Goal: Information Seeking & Learning: Learn about a topic

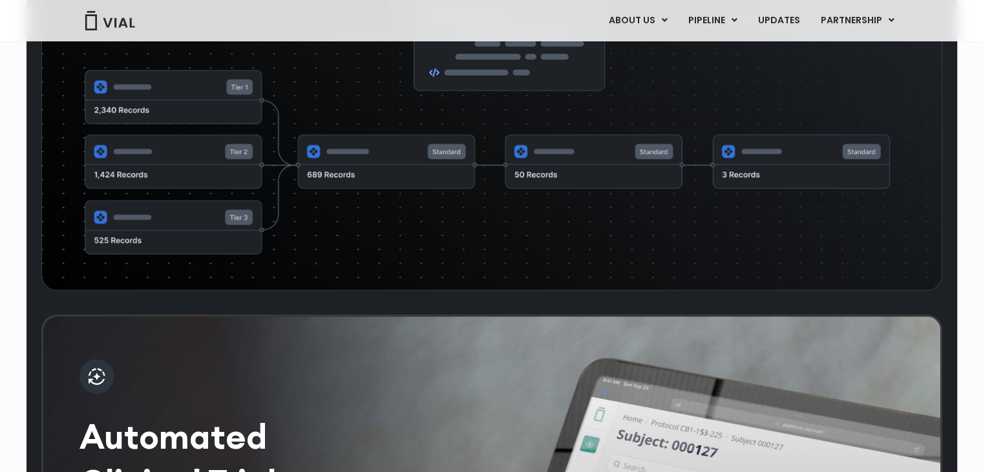
scroll to position [2003, 0]
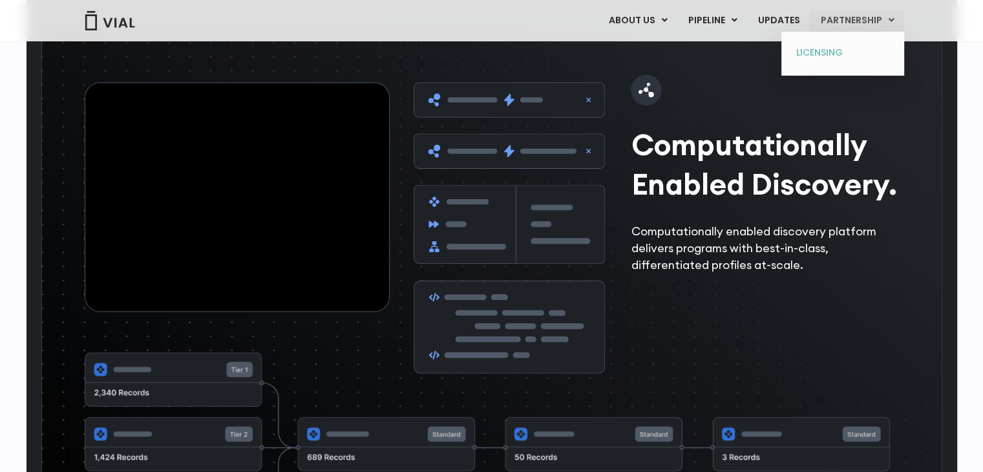
click at [819, 56] on link "LICENSING" at bounding box center [842, 53] width 113 height 21
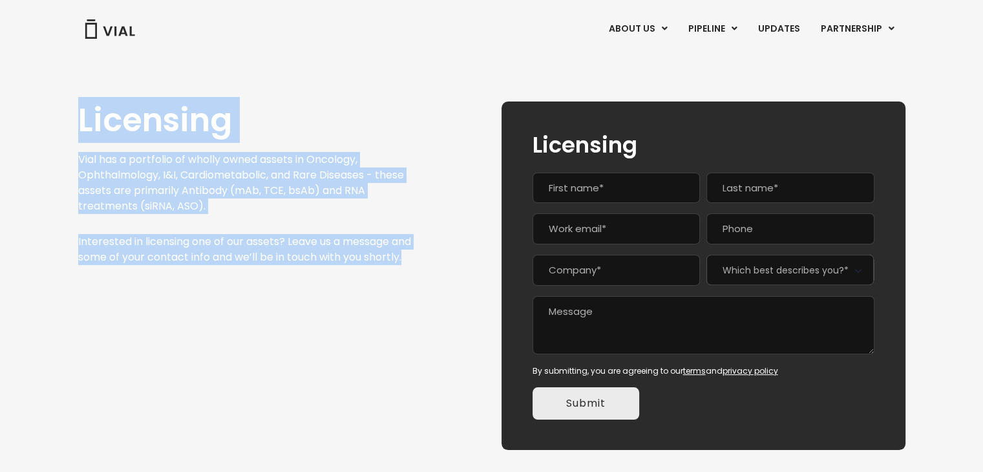
drag, startPoint x: 70, startPoint y: 127, endPoint x: 344, endPoint y: 284, distance: 315.5
click at [344, 284] on div "Licensing Vial has a portfolio of wholly owned assets in Oncology, Ophthalmolog…" at bounding box center [491, 260] width 983 height 410
click at [344, 284] on div "Licensing Vial has a portfolio of wholly owned assets in Oncology, Ophthalmolog…" at bounding box center [244, 275] width 333 height 348
drag, startPoint x: 344, startPoint y: 284, endPoint x: 70, endPoint y: 138, distance: 310.7
click at [70, 138] on div "Licensing Vial has a portfolio of wholly owned assets in Oncology, Ophthalmolog…" at bounding box center [491, 260] width 983 height 410
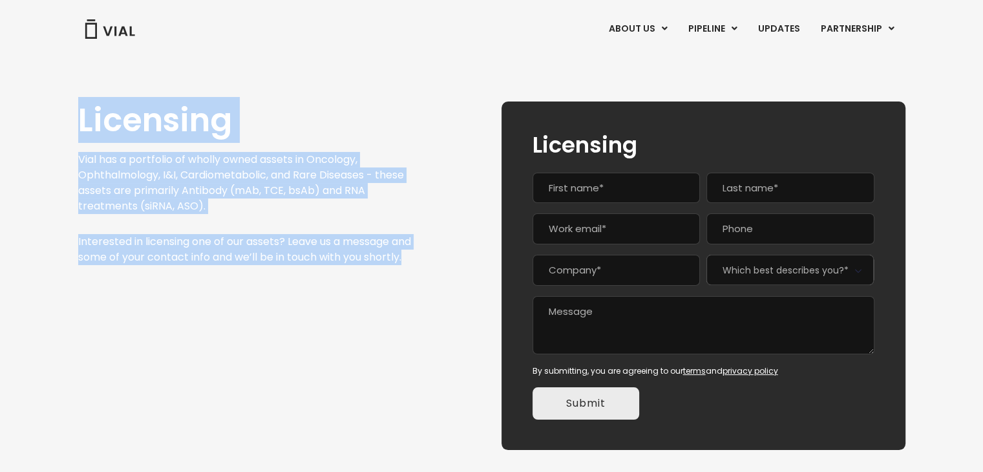
click at [70, 138] on div "Licensing Vial has a portfolio of wholly owned assets in Oncology, Ophthalmolog…" at bounding box center [491, 260] width 983 height 410
drag, startPoint x: 70, startPoint y: 138, endPoint x: 254, endPoint y: 276, distance: 230.3
click at [254, 276] on div "Licensing Vial has a portfolio of wholly owned assets in Oncology, Ophthalmolog…" at bounding box center [491, 260] width 983 height 410
click at [254, 265] on p "Interested in licensing one of our assets? Leave us a message and some of your …" at bounding box center [244, 249] width 333 height 31
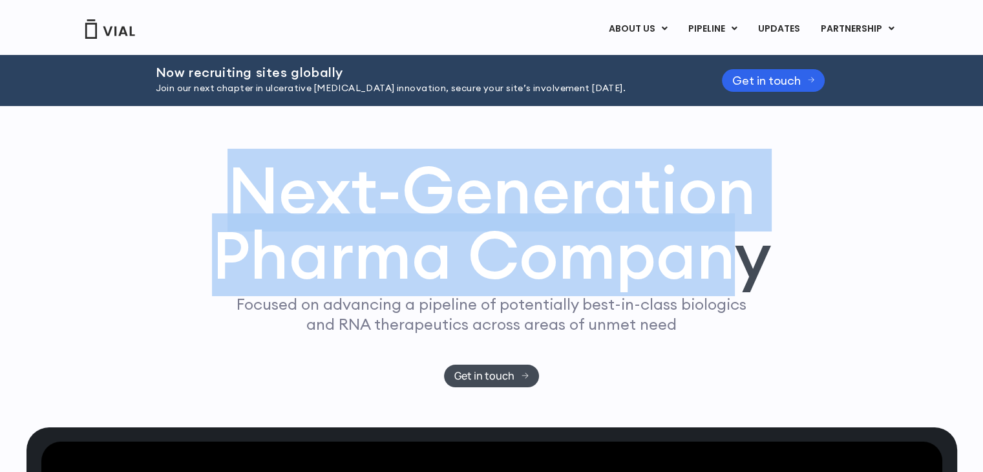
drag, startPoint x: 196, startPoint y: 202, endPoint x: 724, endPoint y: 251, distance: 529.4
click at [724, 251] on div "Next-Generation Pharma Company Focused on advancing a pipeline of potentially b…" at bounding box center [491, 272] width 827 height 229
click at [724, 251] on h1 "Next-Generation Pharma Company" at bounding box center [491, 223] width 559 height 131
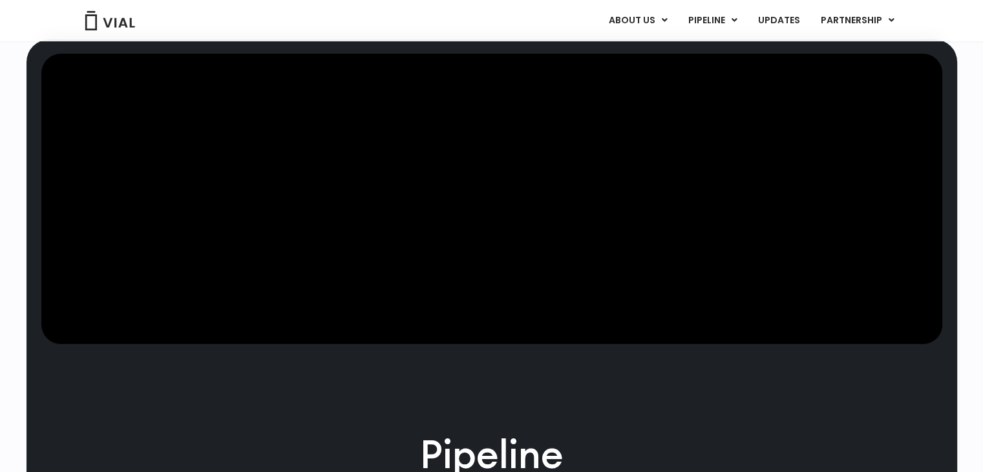
scroll to position [775, 0]
